Goal: Transaction & Acquisition: Purchase product/service

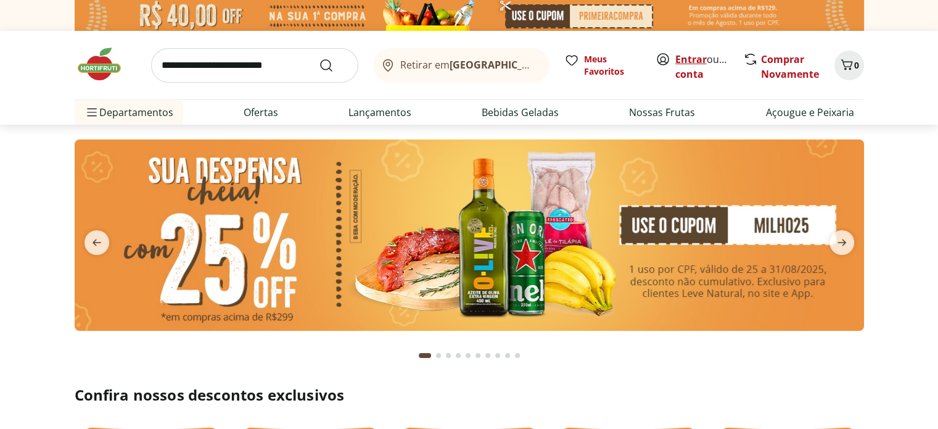
click at [690, 61] on link "Entrar" at bounding box center [690, 59] width 31 height 14
click at [785, 61] on link "Comprar Novamente" at bounding box center [790, 66] width 58 height 28
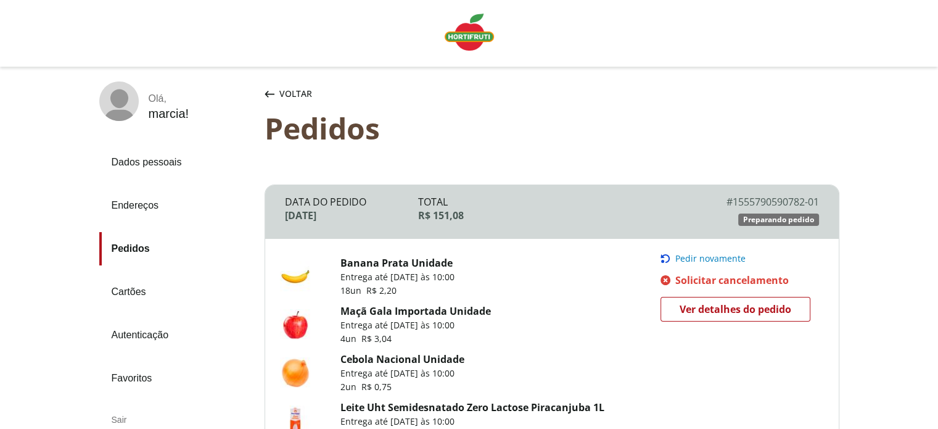
click at [725, 256] on span "Pedir novamente" at bounding box center [710, 259] width 70 height 10
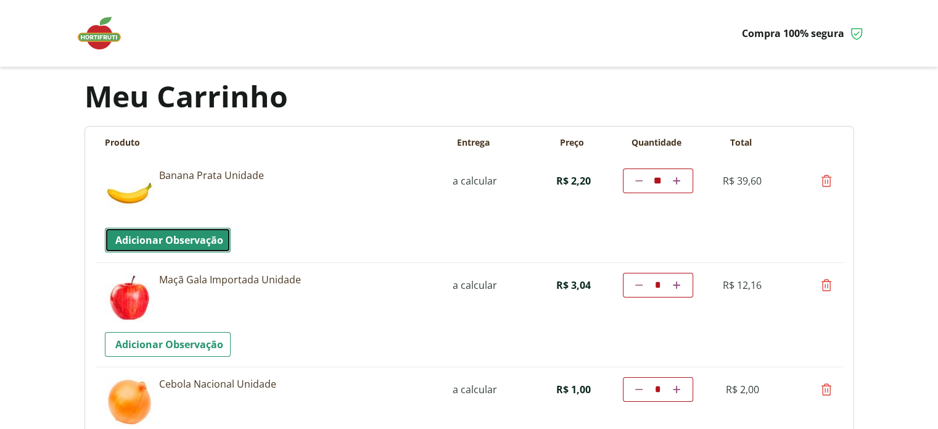
click at [170, 234] on link "Adicionar Observação" at bounding box center [168, 240] width 126 height 25
click at [166, 239] on textarea "Observacao" at bounding box center [464, 240] width 719 height 25
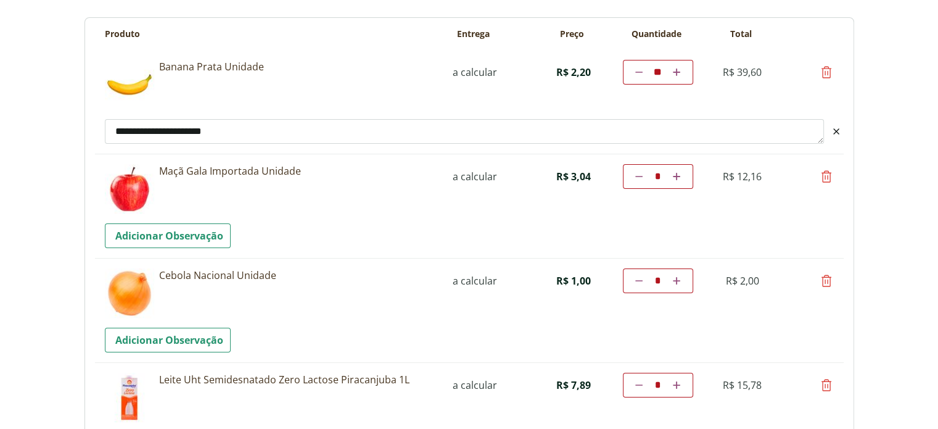
scroll to position [123, 0]
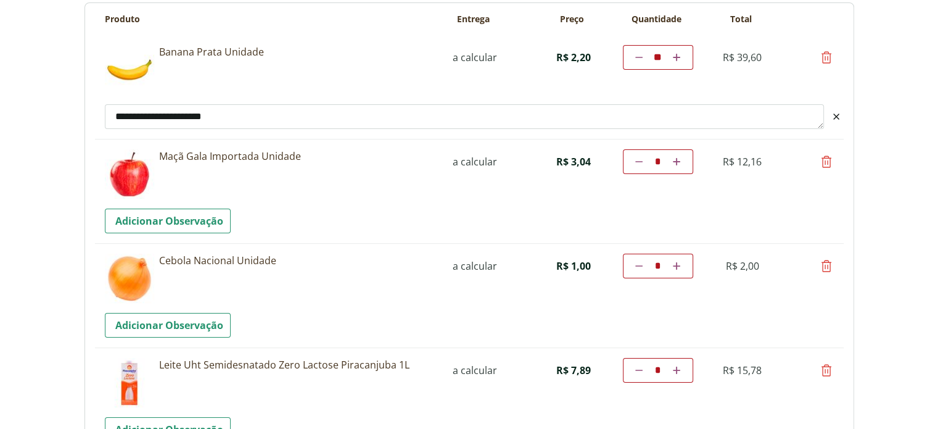
type textarea "**********"
click at [679, 162] on icon at bounding box center [676, 161] width 7 height 7
type input "*"
click at [679, 162] on td "Diminuir a quantidade * Aumentar a quantidade" at bounding box center [658, 161] width 70 height 25
click at [677, 162] on td "Diminuir a quantidade * Aumentar a quantidade" at bounding box center [658, 161] width 70 height 25
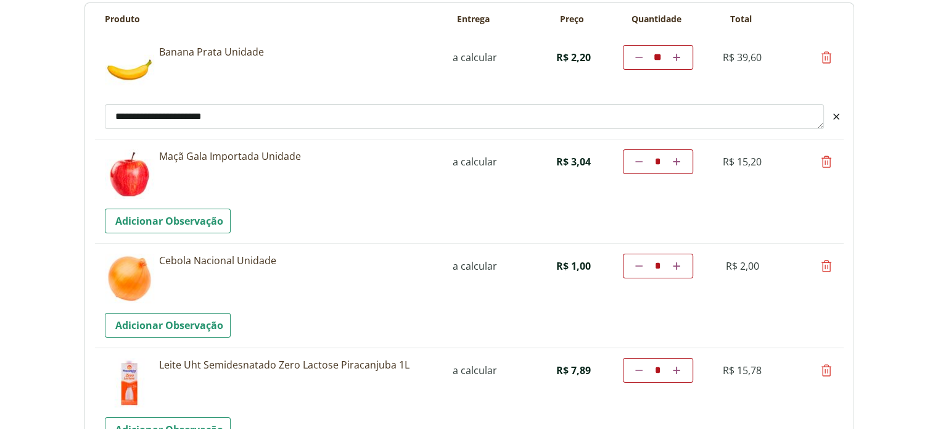
click at [901, 147] on body "Precisamos dos seus dados Para continuar sem autenticação, é necessário que voc…" at bounding box center [469, 91] width 938 height 429
click at [677, 159] on icon at bounding box center [676, 161] width 7 height 7
type input "*"
click at [637, 266] on icon at bounding box center [638, 265] width 7 height 7
type input "*"
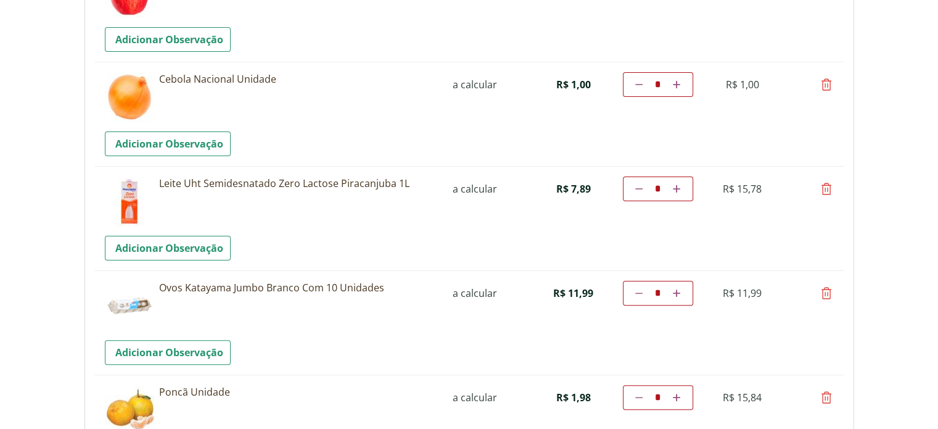
scroll to position [308, 0]
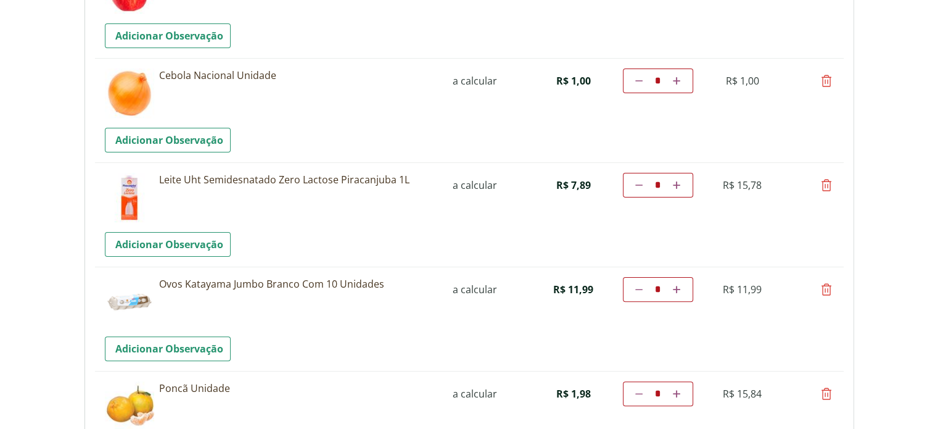
click at [637, 184] on icon at bounding box center [638, 184] width 7 height 7
type input "*"
click at [675, 183] on icon at bounding box center [676, 184] width 7 height 7
type input "*"
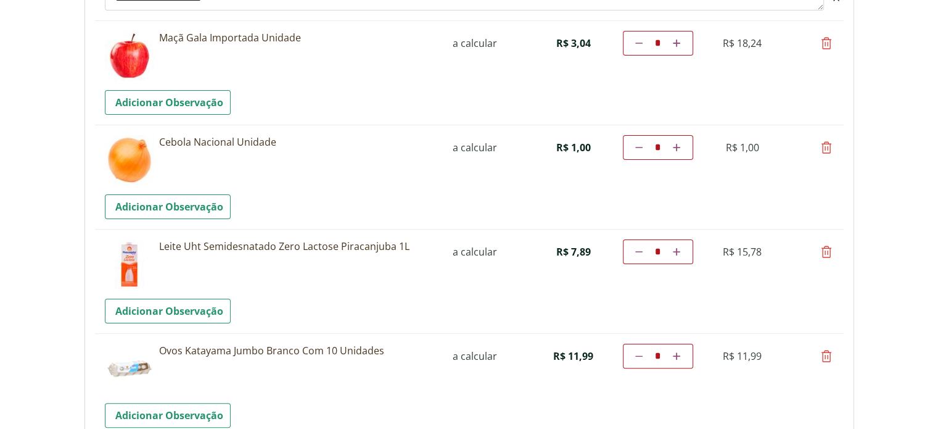
scroll to position [247, 0]
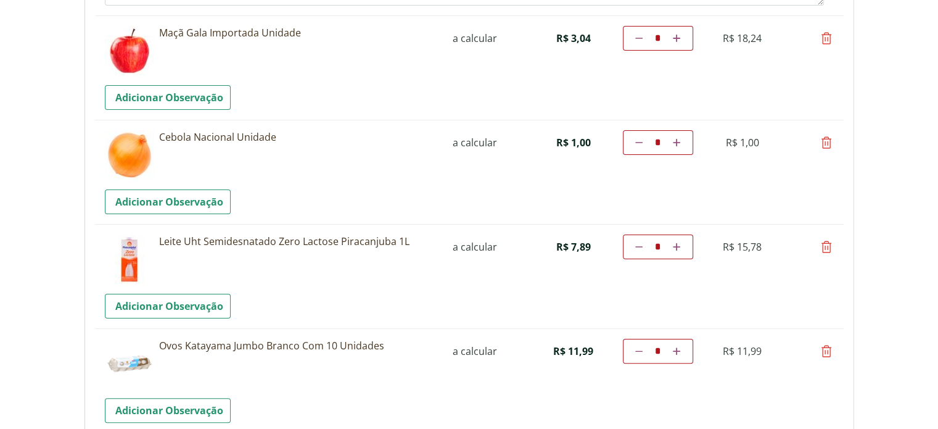
click at [674, 246] on icon at bounding box center [676, 246] width 7 height 7
type input "*"
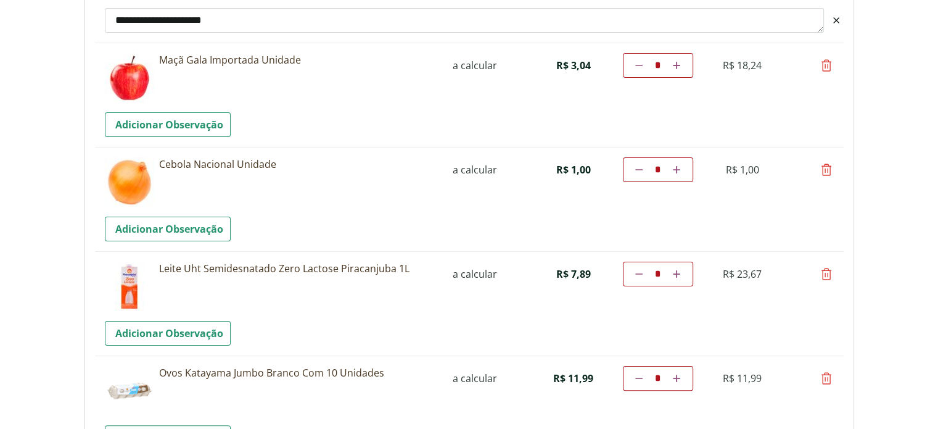
scroll to position [123, 0]
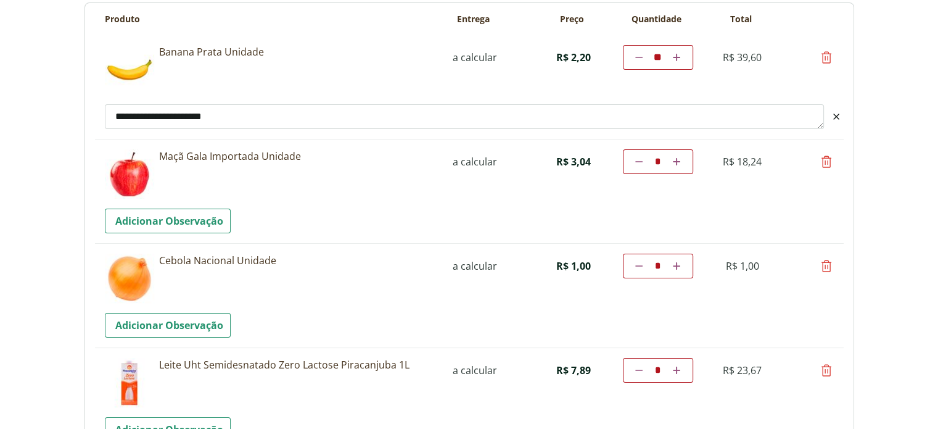
click at [676, 371] on icon at bounding box center [676, 369] width 7 height 7
type input "*"
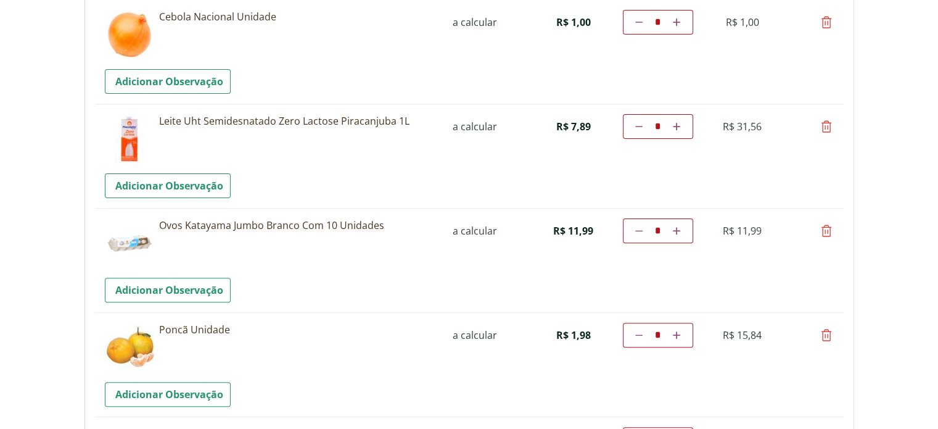
scroll to position [432, 0]
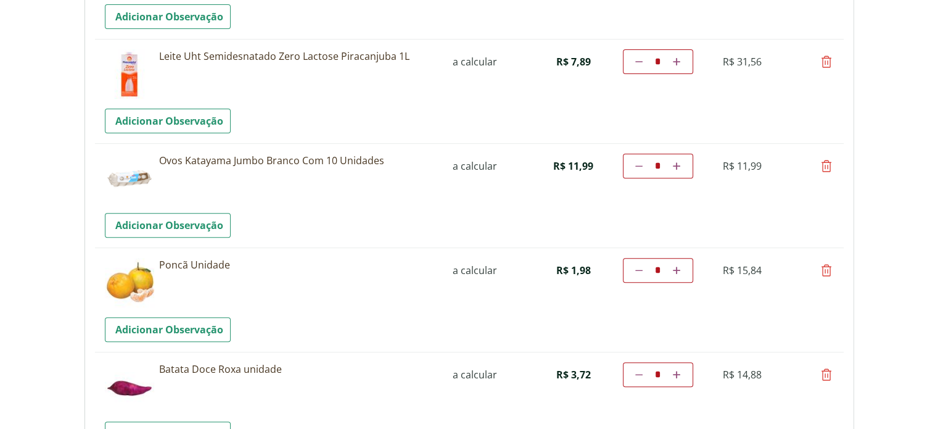
click at [825, 373] on icon at bounding box center [826, 374] width 15 height 15
type input "*"
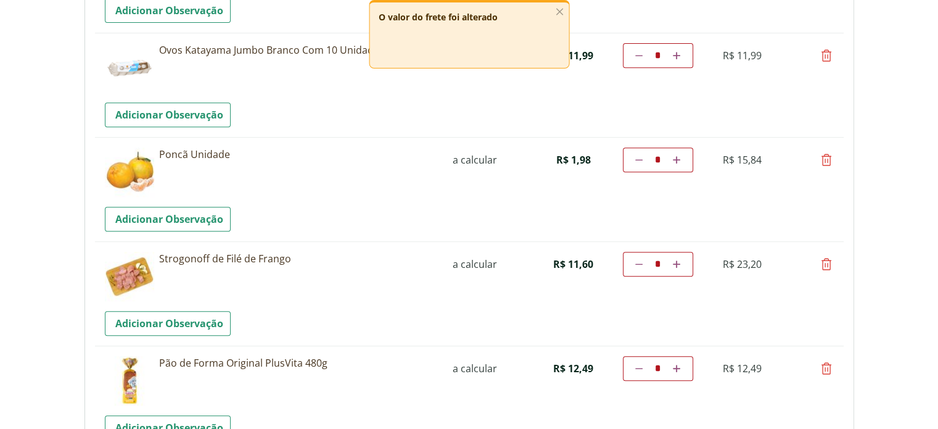
scroll to position [555, 0]
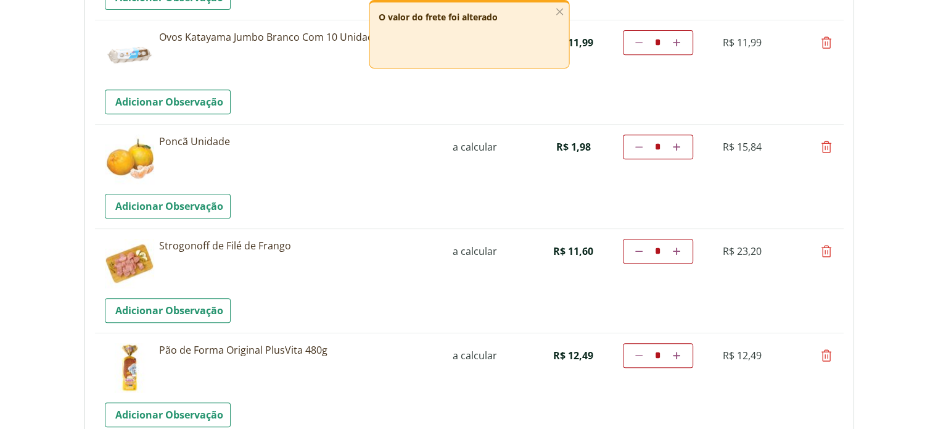
click at [824, 354] on icon at bounding box center [826, 355] width 15 height 15
type input "*"
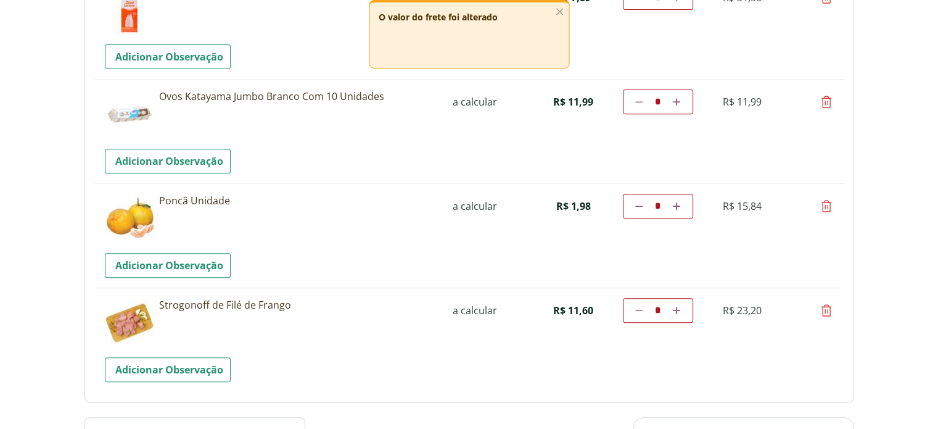
scroll to position [493, 0]
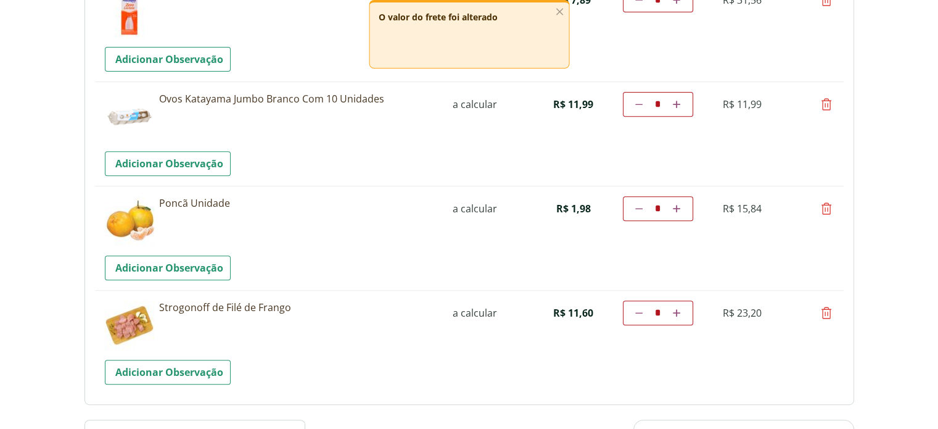
click at [827, 210] on icon at bounding box center [826, 208] width 15 height 15
type input "*"
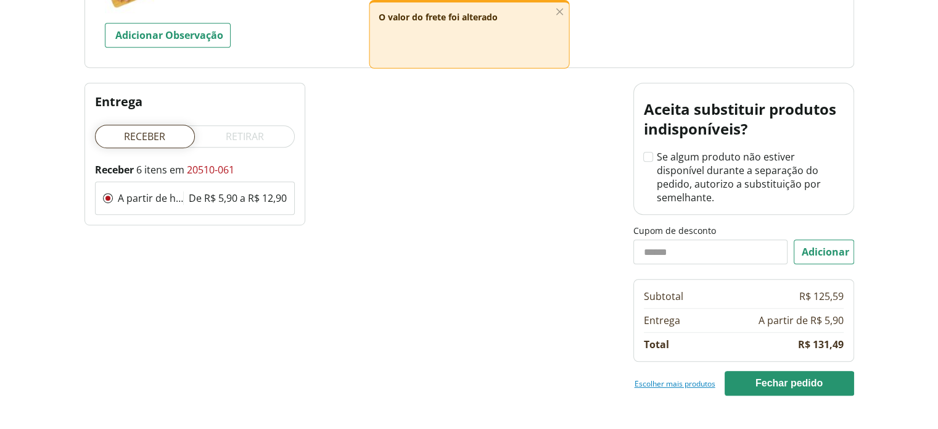
scroll to position [740, 0]
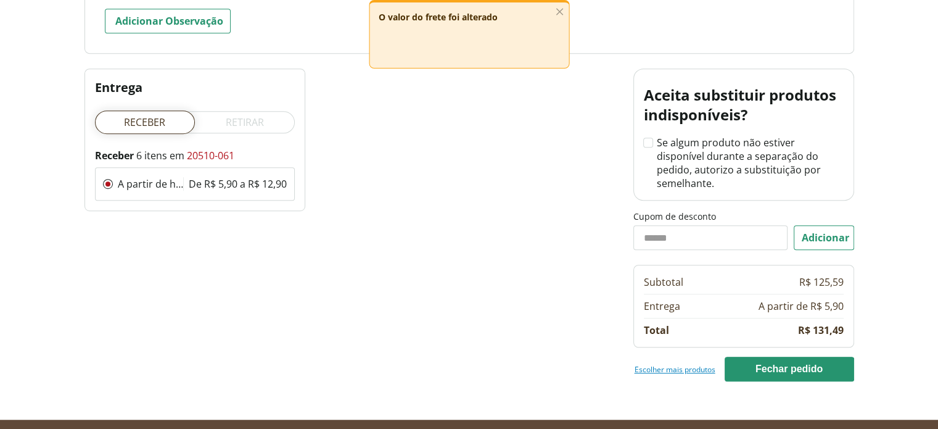
click at [677, 364] on link "Escolher mais produtos" at bounding box center [675, 369] width 81 height 10
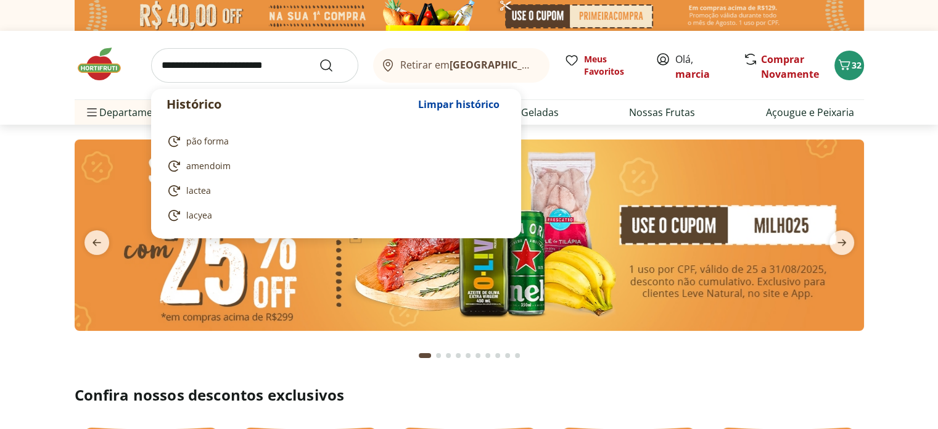
click at [202, 66] on input "search" at bounding box center [254, 65] width 207 height 35
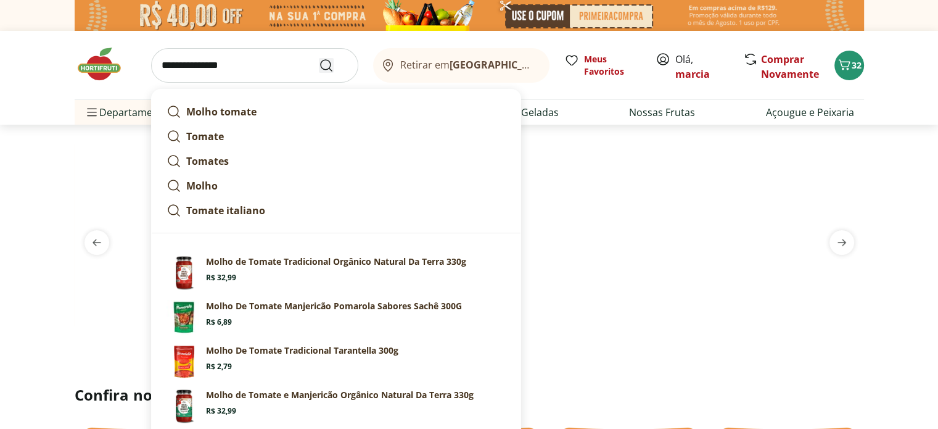
type input "**********"
click at [325, 64] on icon "Submit Search" at bounding box center [326, 65] width 15 height 15
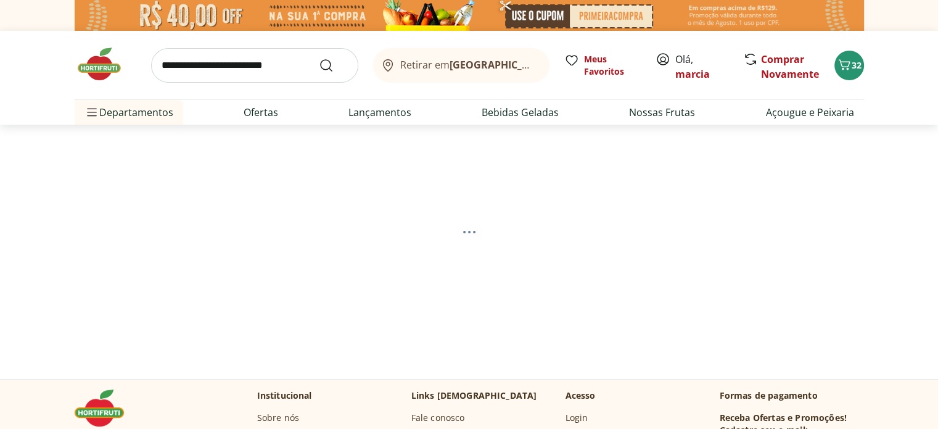
select select "**********"
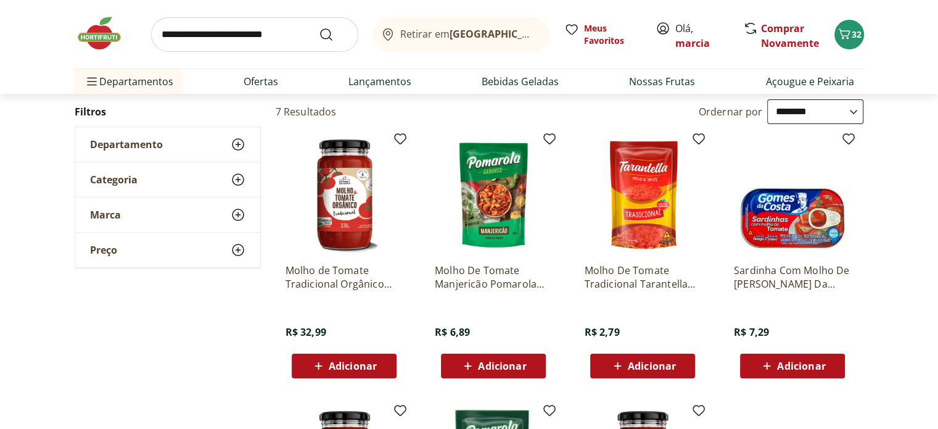
scroll to position [123, 0]
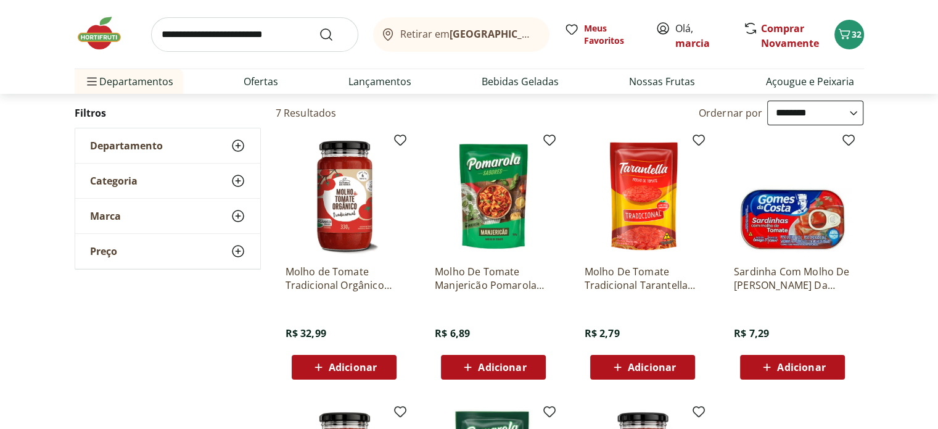
click at [474, 366] on icon at bounding box center [467, 367] width 15 height 15
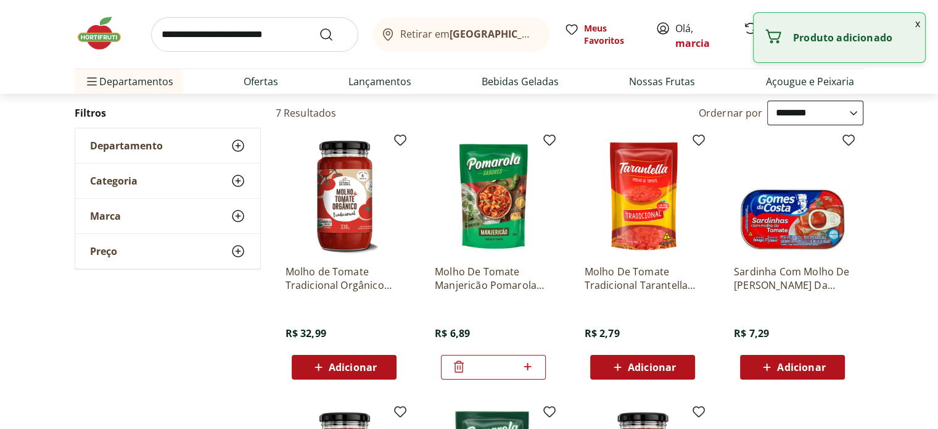
click at [529, 365] on icon at bounding box center [527, 366] width 7 height 7
type input "*"
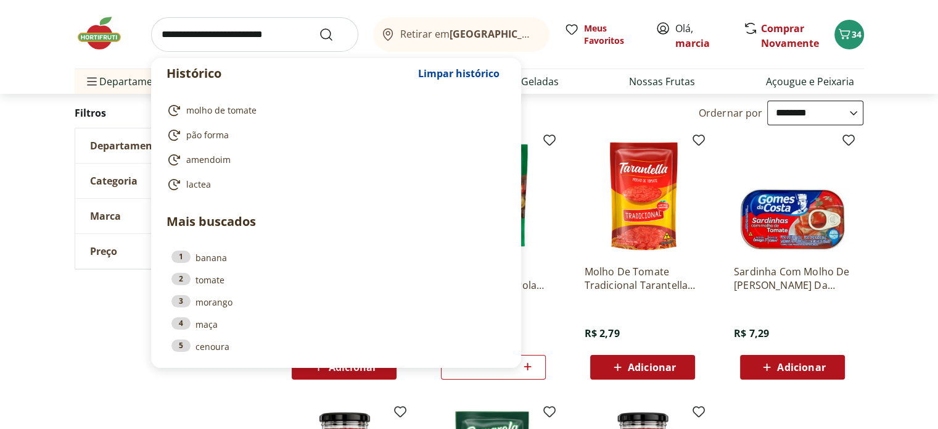
click at [242, 34] on input "search" at bounding box center [254, 34] width 207 height 35
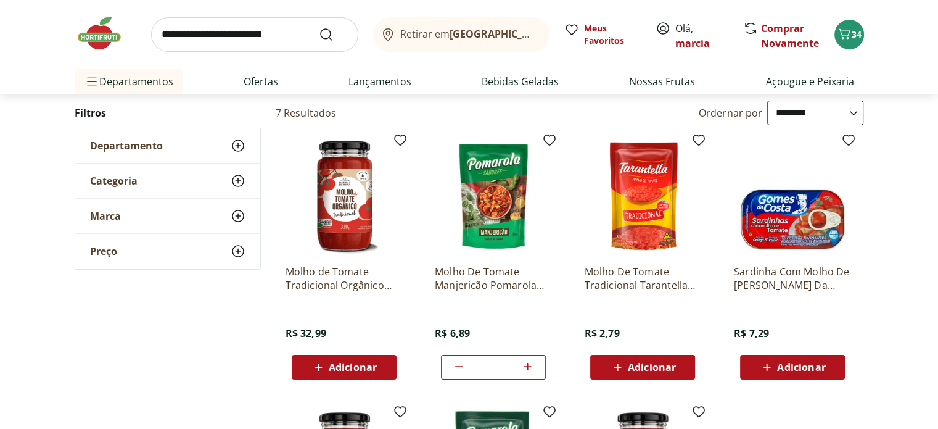
click at [67, 305] on section "**********" at bounding box center [469, 358] width 938 height 605
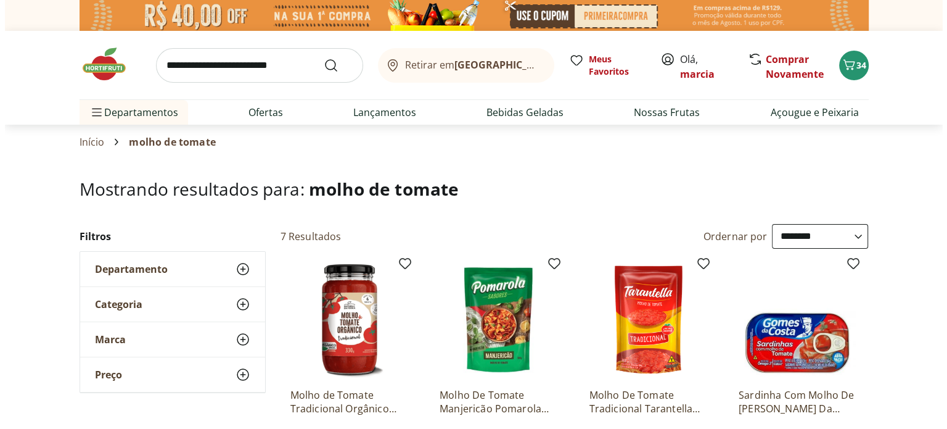
scroll to position [0, 0]
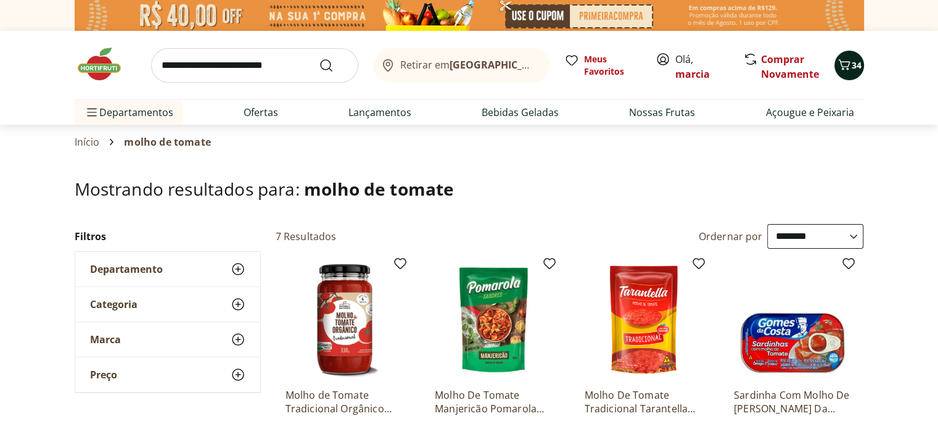
click at [848, 60] on icon "Carrinho" at bounding box center [844, 64] width 15 height 15
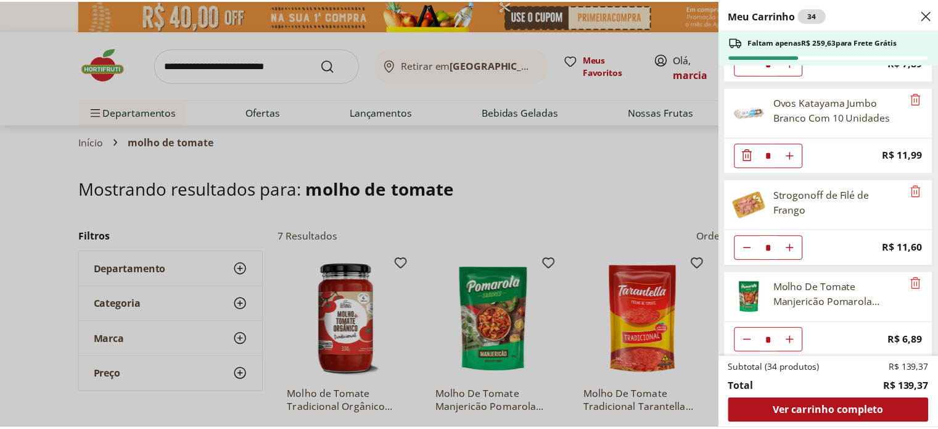
scroll to position [354, 0]
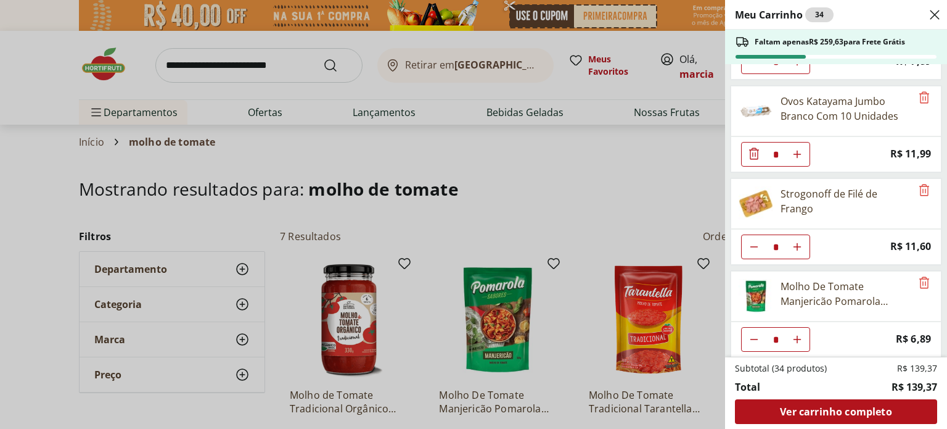
click at [264, 61] on div "Meu Carrinho 34 Faltam apenas R$ 259,63 para Frete Grátis Banana Prata Unidade …" at bounding box center [473, 214] width 947 height 429
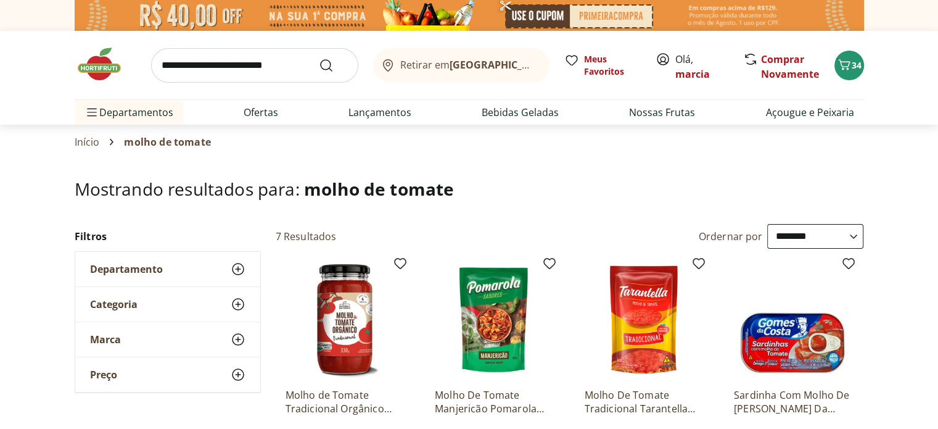
click at [253, 64] on input "search" at bounding box center [254, 65] width 207 height 35
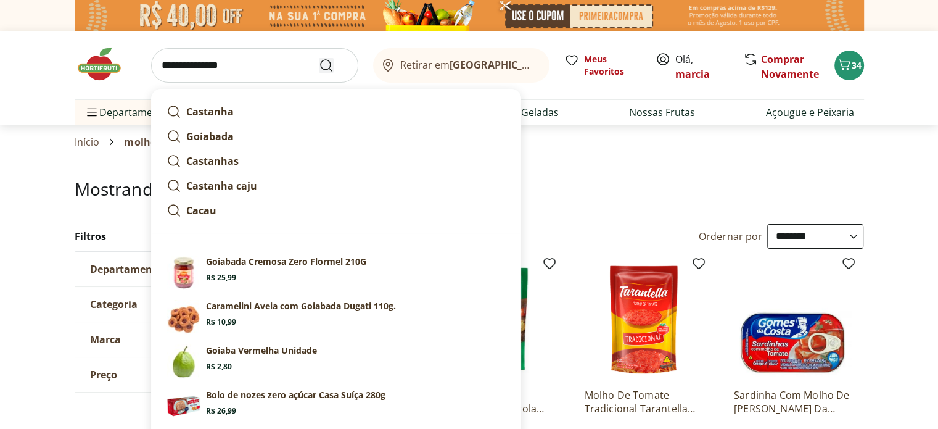
type input "**********"
click at [328, 64] on icon "Submit Search" at bounding box center [326, 65] width 15 height 15
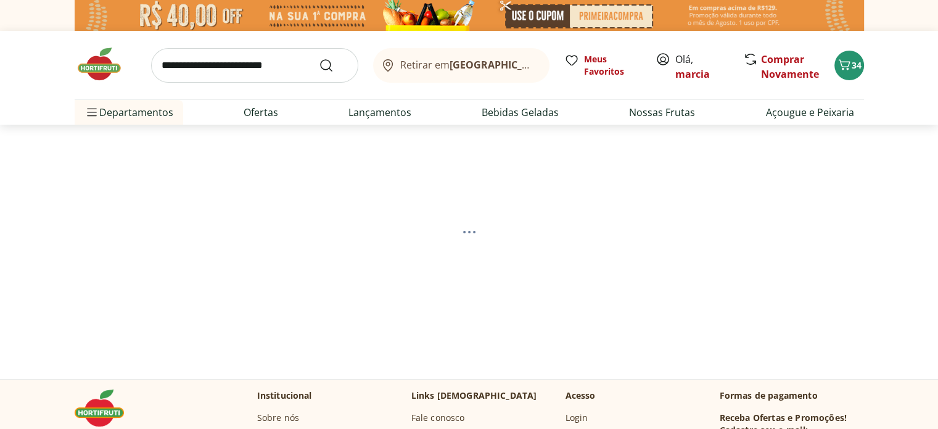
select select "**********"
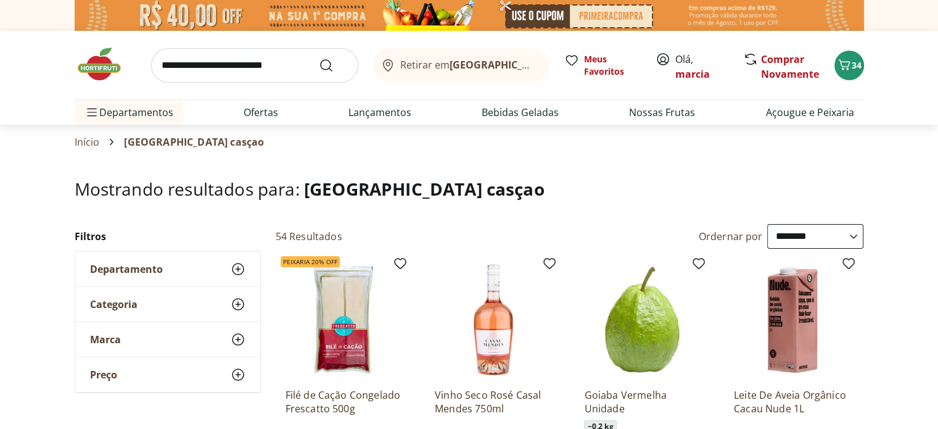
click at [197, 73] on input "search" at bounding box center [254, 65] width 207 height 35
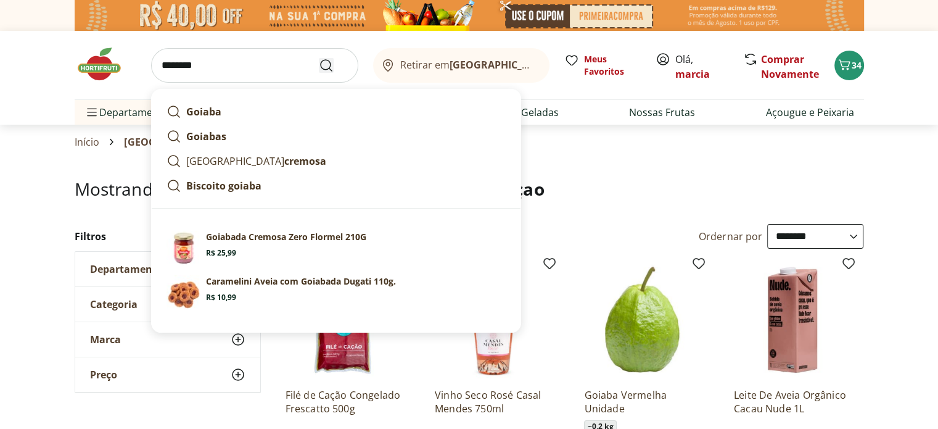
type input "********"
click at [326, 59] on icon "Submit Search" at bounding box center [326, 65] width 15 height 15
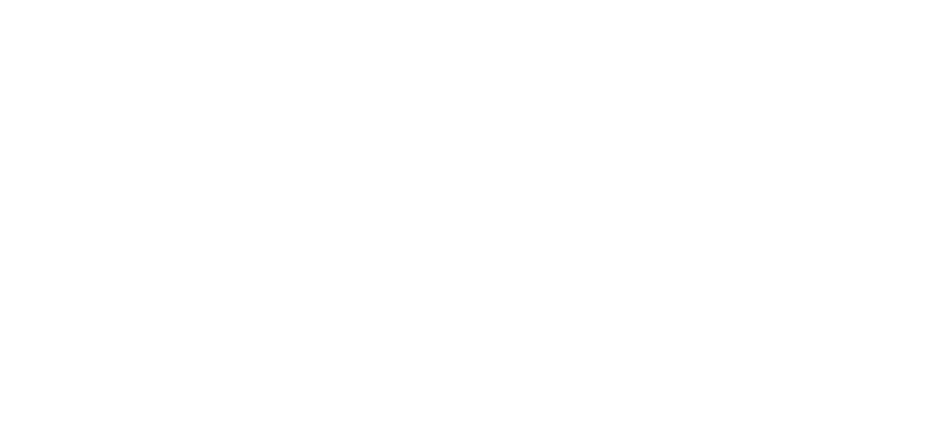
select select "**********"
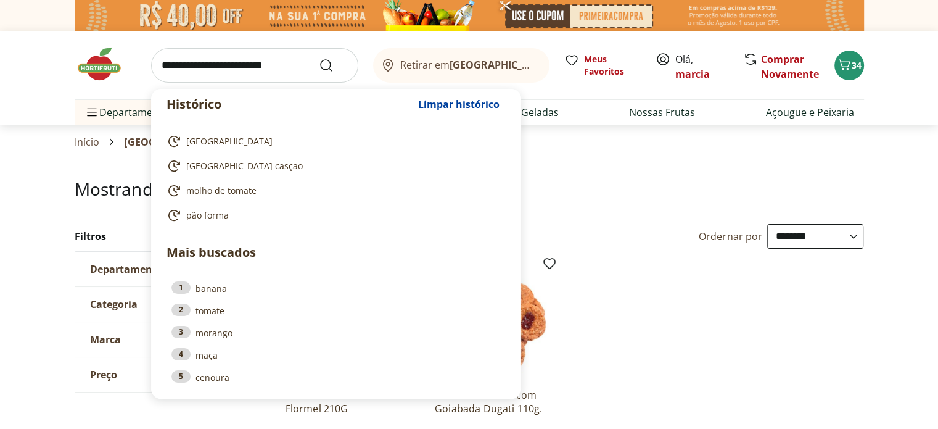
click at [180, 61] on input "search" at bounding box center [254, 65] width 207 height 35
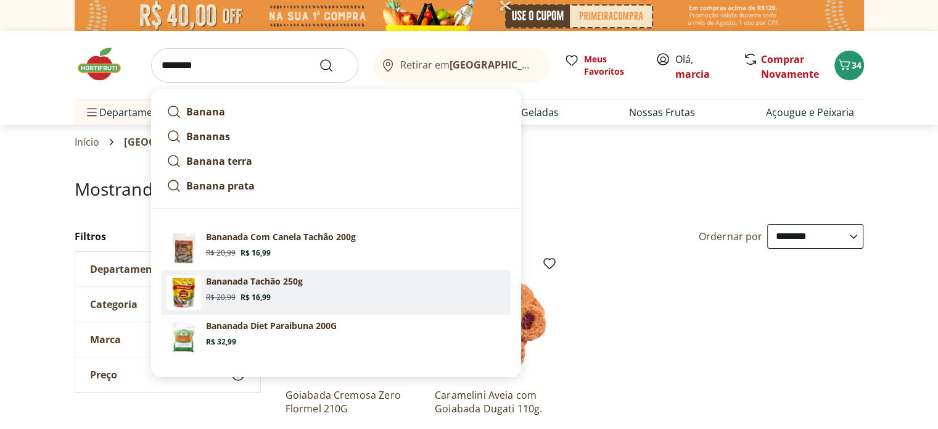
click at [210, 284] on p "Bananada Tachão 250g" at bounding box center [254, 281] width 97 height 12
type input "**********"
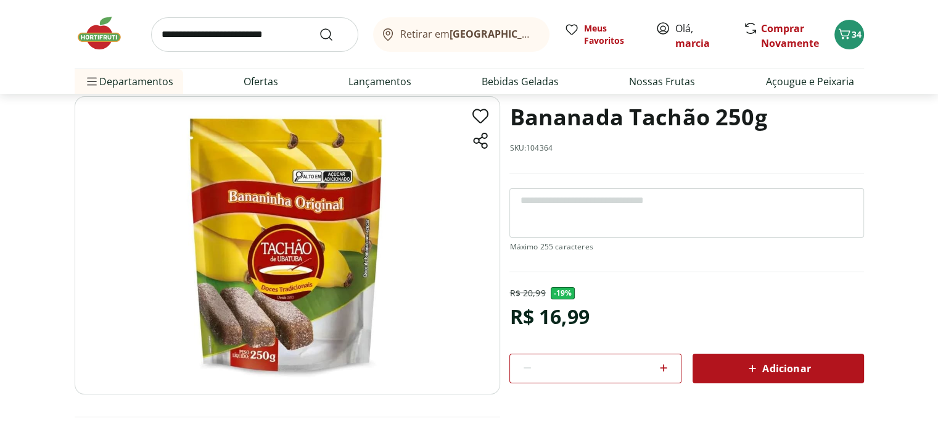
scroll to position [62, 0]
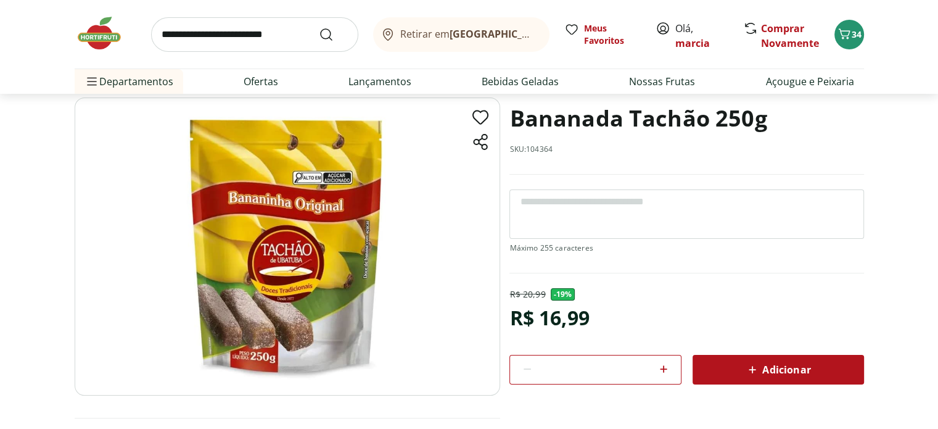
click at [665, 367] on icon at bounding box center [663, 368] width 15 height 15
click at [664, 367] on icon at bounding box center [663, 368] width 15 height 15
type input "*"
click at [775, 369] on span "Adicionar" at bounding box center [777, 369] width 65 height 15
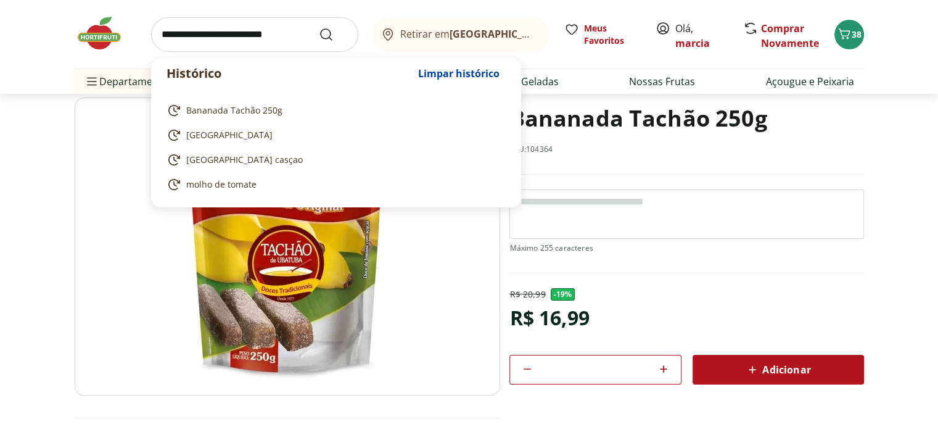
click at [210, 31] on input "search" at bounding box center [254, 34] width 207 height 35
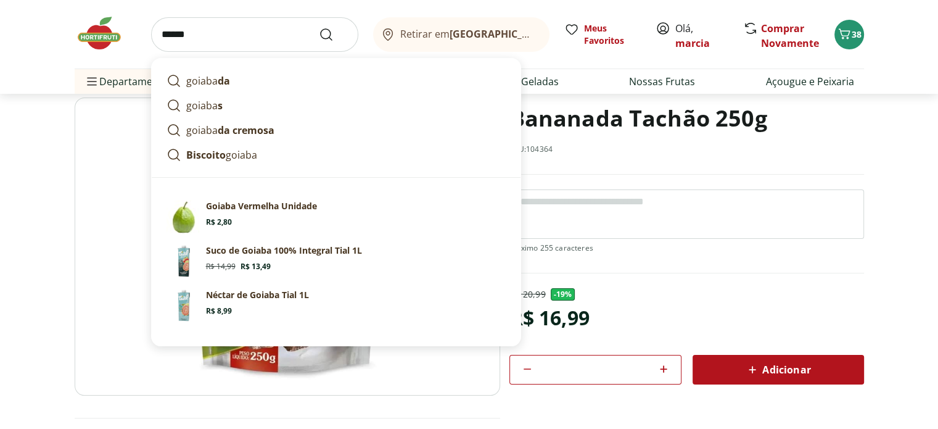
type input "******"
click at [319, 27] on button "Submit Search" at bounding box center [334, 34] width 30 height 15
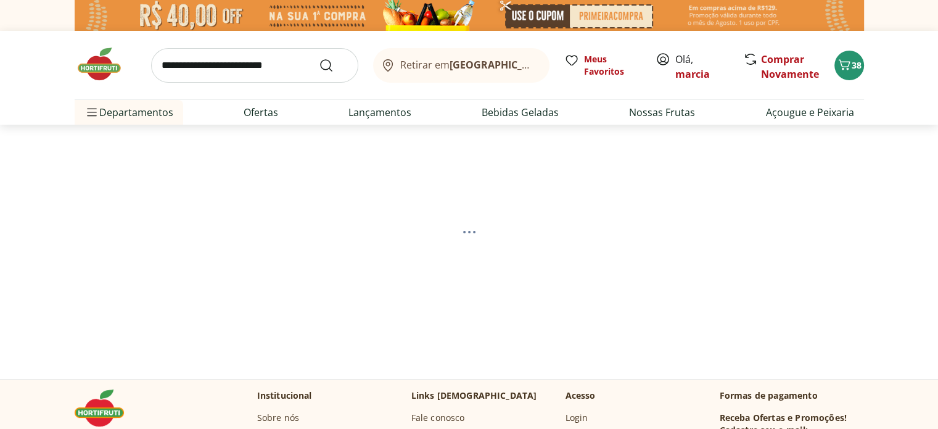
select select "**********"
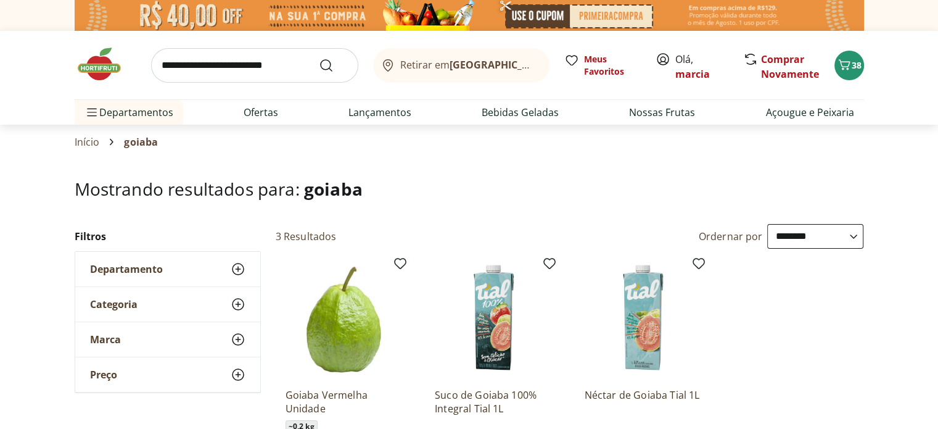
click at [210, 71] on input "search" at bounding box center [254, 65] width 207 height 35
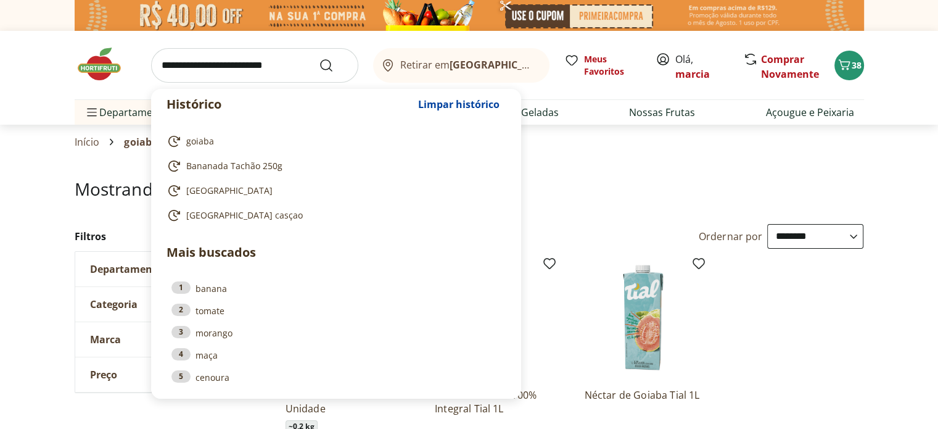
click at [212, 67] on input "search" at bounding box center [254, 65] width 207 height 35
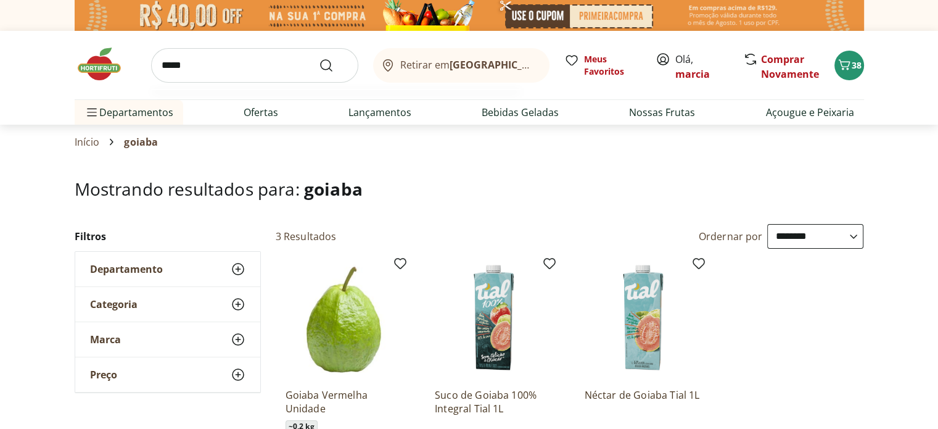
type input "*****"
click at [319, 58] on button "Submit Search" at bounding box center [334, 65] width 30 height 15
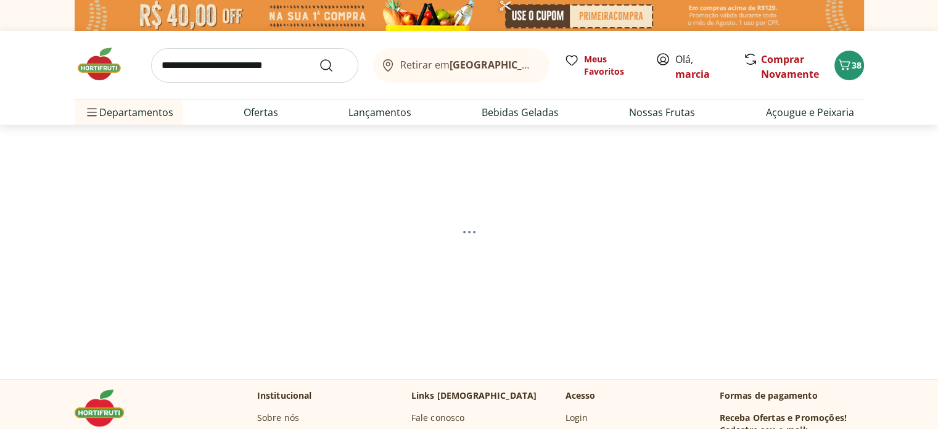
select select "**********"
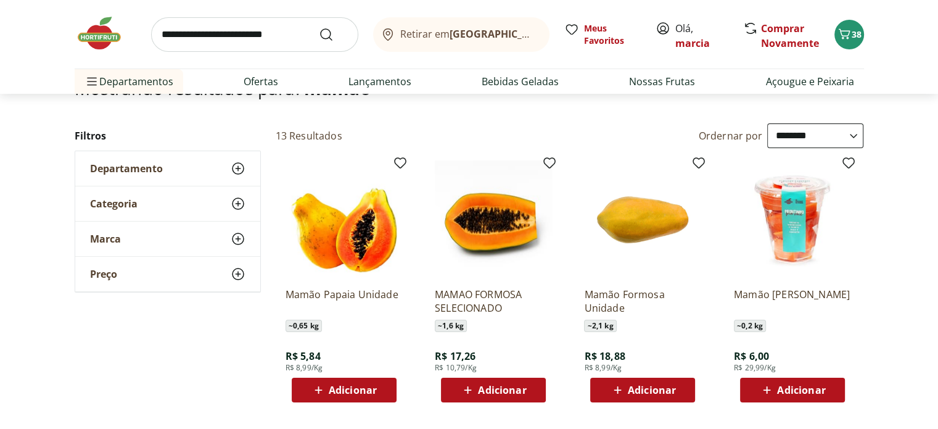
scroll to position [123, 0]
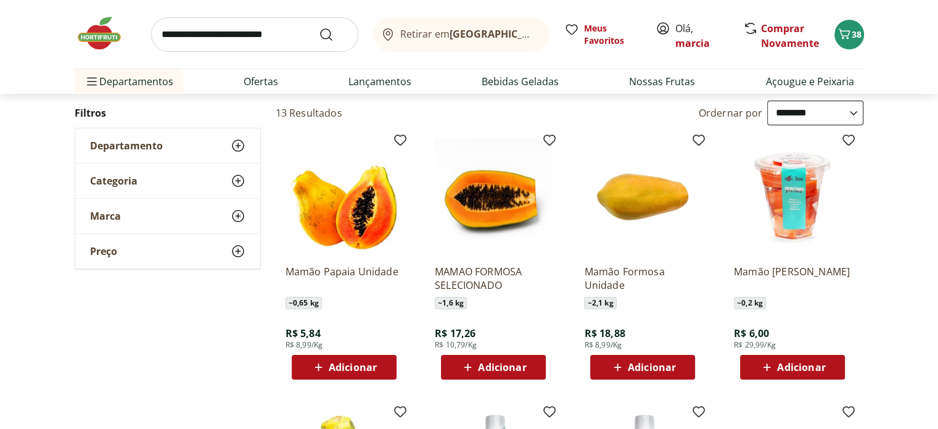
click at [371, 226] on img at bounding box center [344, 196] width 117 height 117
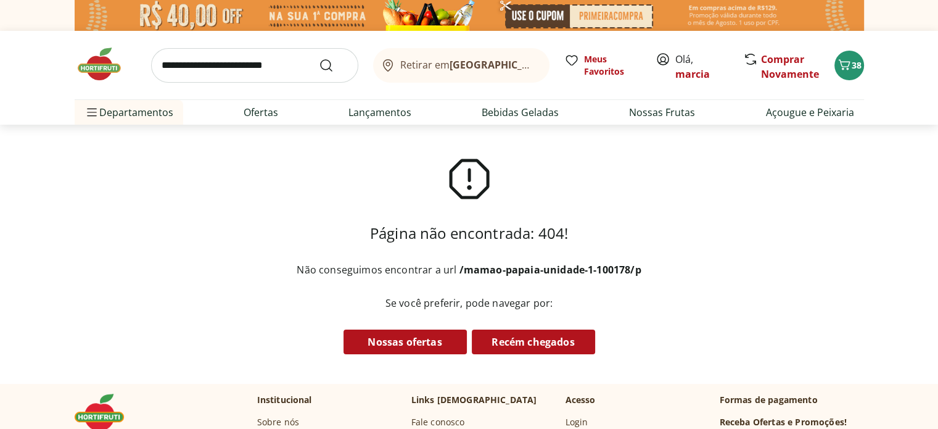
select select "**********"
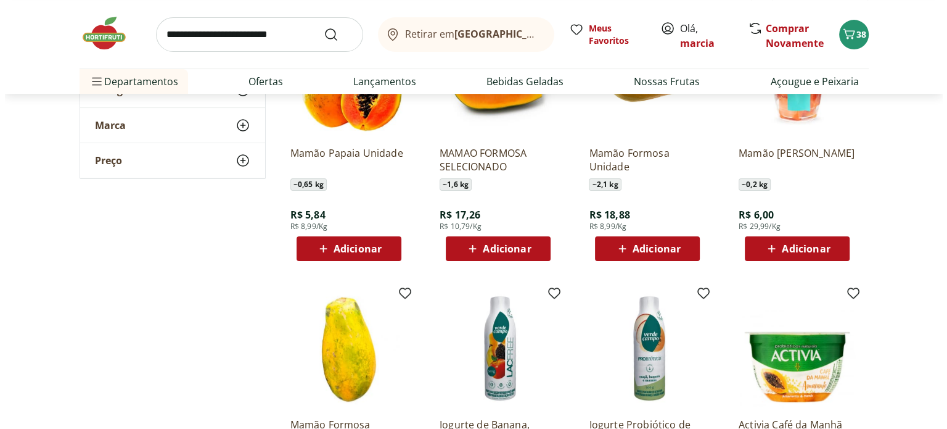
scroll to position [247, 0]
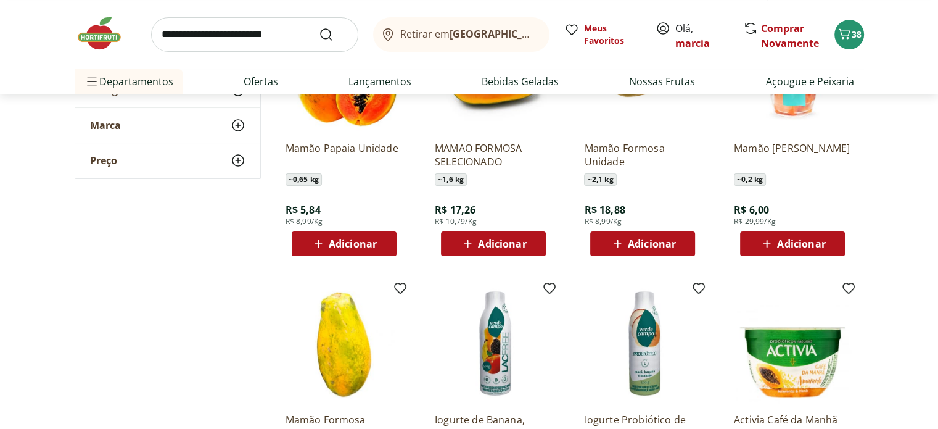
click at [369, 247] on span "Adicionar" at bounding box center [353, 244] width 48 height 10
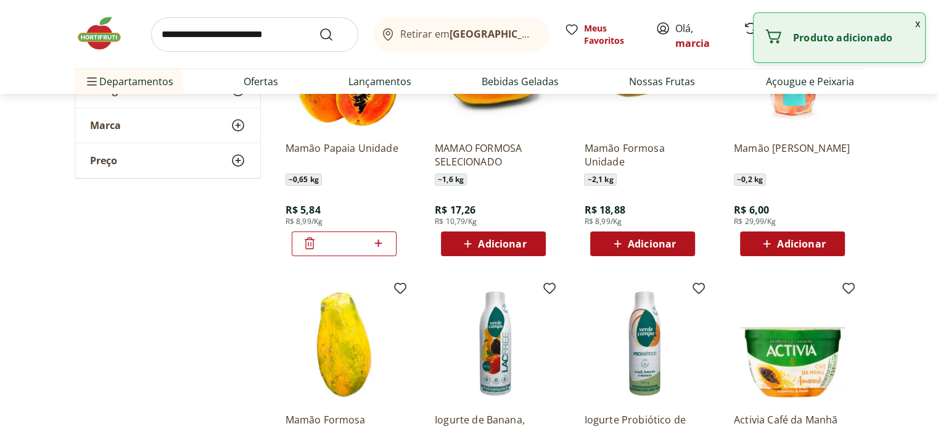
click at [376, 242] on icon at bounding box center [378, 242] width 7 height 7
click at [379, 242] on icon at bounding box center [378, 242] width 7 height 7
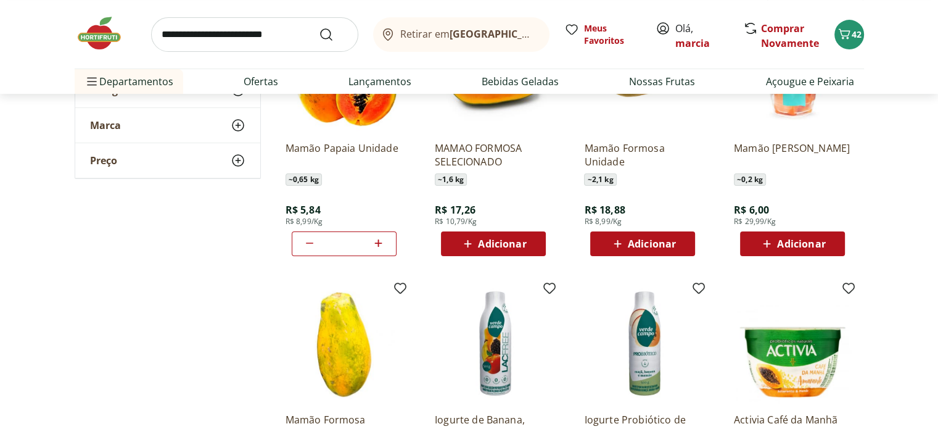
click at [310, 243] on icon at bounding box center [309, 243] width 15 height 15
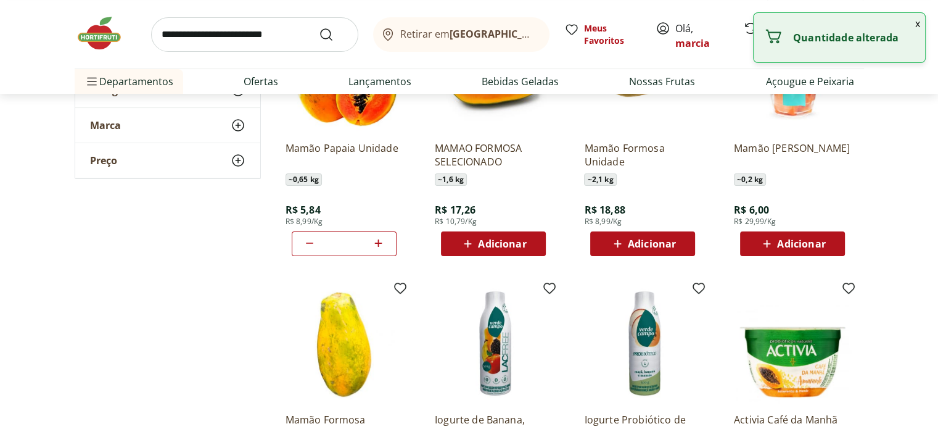
click at [310, 243] on icon at bounding box center [309, 243] width 15 height 15
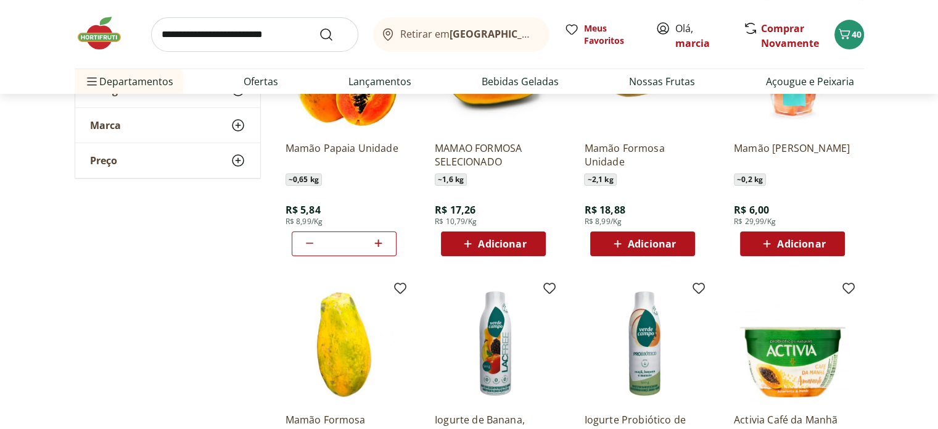
click at [374, 243] on icon at bounding box center [378, 243] width 15 height 15
type input "*"
click at [846, 36] on icon "Carrinho" at bounding box center [844, 34] width 15 height 15
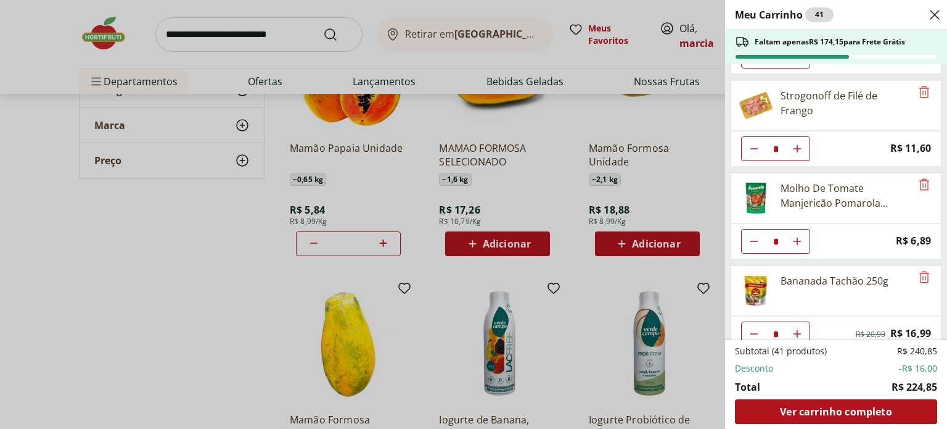
scroll to position [555, 0]
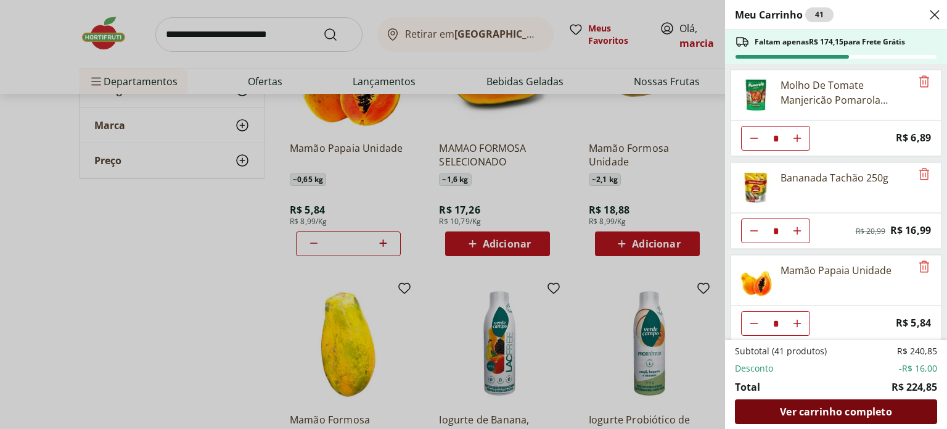
click at [797, 411] on span "Ver carrinho completo" at bounding box center [836, 412] width 112 height 10
